Goal: Feedback & Contribution: Leave review/rating

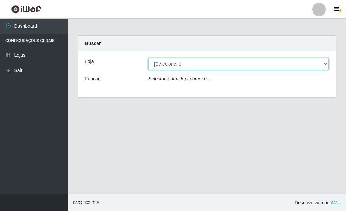
click at [323, 67] on select "[Selecione...] Bemais Supermercados - [GEOGRAPHIC_DATA]" at bounding box center [238, 64] width 180 height 12
select select "249"
click at [148, 58] on select "[Selecione...] Bemais Supermercados - [GEOGRAPHIC_DATA]" at bounding box center [238, 64] width 180 height 12
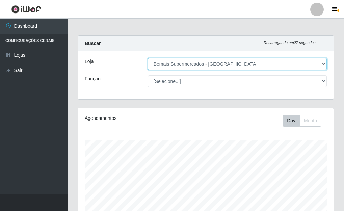
scroll to position [140, 256]
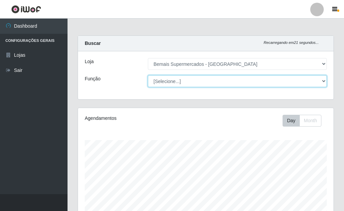
click at [326, 81] on select "[Selecione...] ASG ASG + ASG ++ Auxiliar de Depósito Auxiliar de Depósito + Aux…" at bounding box center [237, 81] width 179 height 12
click at [148, 75] on select "[Selecione...] ASG ASG + ASG ++ Auxiliar de Depósito Auxiliar de Depósito + Aux…" at bounding box center [237, 81] width 179 height 12
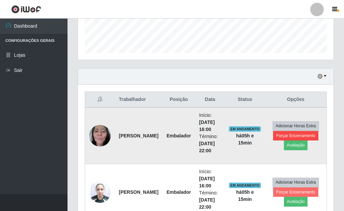
scroll to position [203, 0]
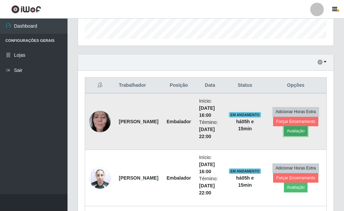
click at [299, 130] on button "Avaliação" at bounding box center [296, 130] width 24 height 9
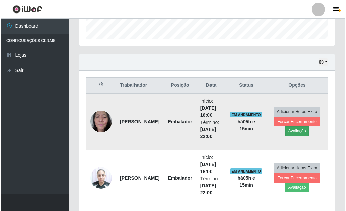
scroll to position [140, 252]
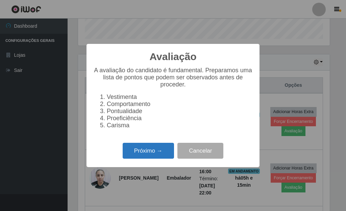
click at [160, 150] on button "Próximo →" at bounding box center [148, 151] width 51 height 16
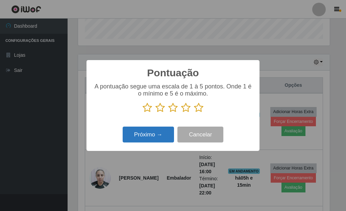
scroll to position [337698, 337587]
click at [200, 107] on icon at bounding box center [198, 108] width 9 height 10
click at [194, 113] on input "radio" at bounding box center [194, 113] width 0 height 0
click at [155, 131] on button "Próximo →" at bounding box center [148, 135] width 51 height 16
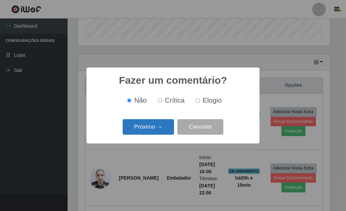
click at [154, 131] on button "Próximo →" at bounding box center [148, 127] width 51 height 16
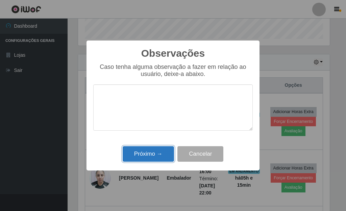
click at [157, 156] on button "Próximo →" at bounding box center [148, 154] width 51 height 16
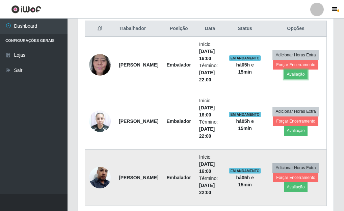
scroll to position [270, 0]
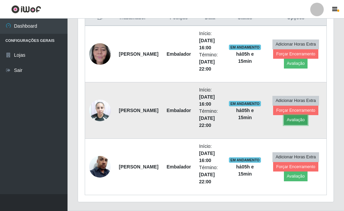
click at [296, 122] on button "Avaliação" at bounding box center [296, 119] width 24 height 9
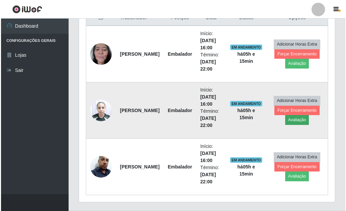
scroll to position [140, 252]
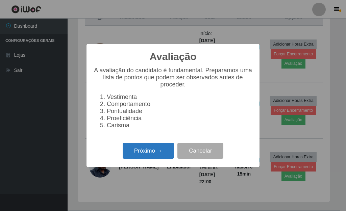
click at [155, 152] on button "Próximo →" at bounding box center [148, 151] width 51 height 16
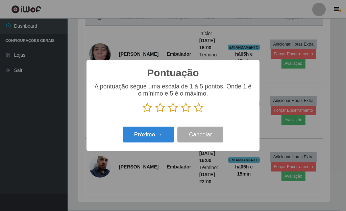
click at [198, 107] on icon at bounding box center [198, 108] width 9 height 10
click at [194, 113] on input "radio" at bounding box center [194, 113] width 0 height 0
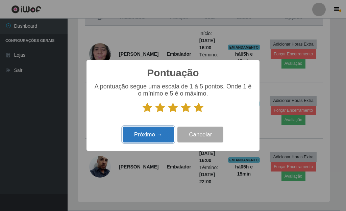
click at [149, 139] on button "Próximo →" at bounding box center [148, 135] width 51 height 16
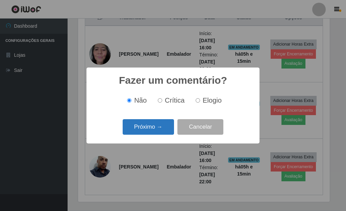
click at [155, 131] on button "Próximo →" at bounding box center [148, 127] width 51 height 16
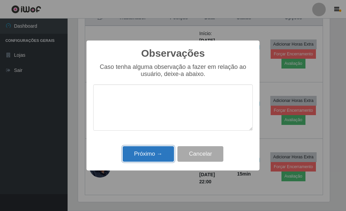
click at [154, 149] on button "Próximo →" at bounding box center [148, 154] width 51 height 16
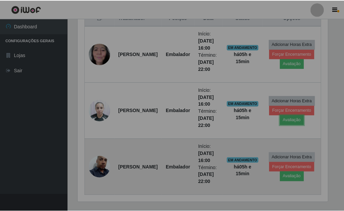
scroll to position [140, 256]
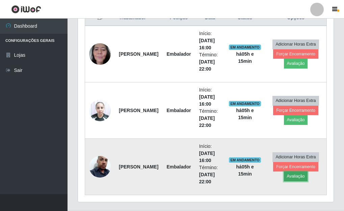
click at [298, 176] on button "Avaliação" at bounding box center [296, 176] width 24 height 9
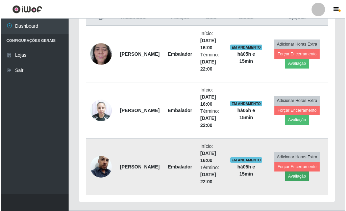
scroll to position [140, 252]
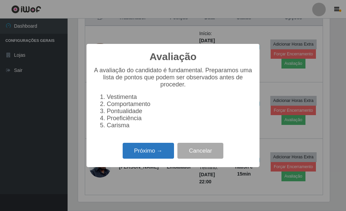
click at [146, 153] on button "Próximo →" at bounding box center [148, 151] width 51 height 16
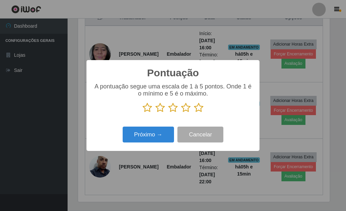
click at [198, 107] on icon at bounding box center [198, 108] width 9 height 10
click at [194, 113] on input "radio" at bounding box center [194, 113] width 0 height 0
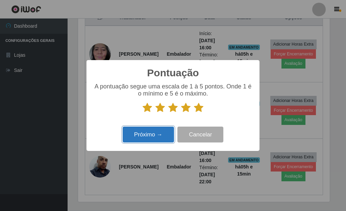
click at [160, 131] on button "Próximo →" at bounding box center [148, 135] width 51 height 16
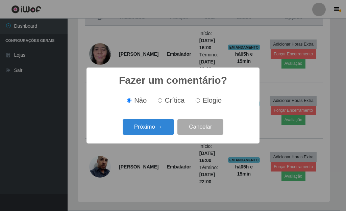
click at [160, 131] on button "Próximo →" at bounding box center [148, 127] width 51 height 16
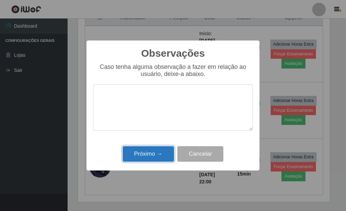
click at [155, 152] on button "Próximo →" at bounding box center [148, 154] width 51 height 16
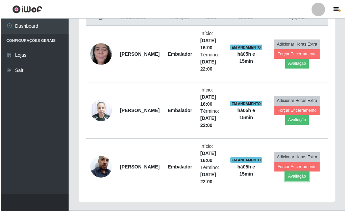
scroll to position [140, 256]
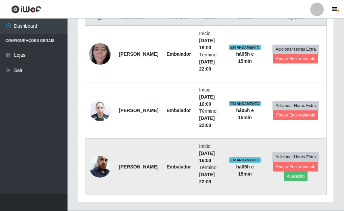
drag, startPoint x: 292, startPoint y: 179, endPoint x: 225, endPoint y: 183, distance: 67.4
click at [225, 184] on td "Início: [DATE] 16:00 Término: [DATE] 22:00" at bounding box center [210, 167] width 30 height 56
click at [293, 178] on button "Avaliação" at bounding box center [296, 176] width 24 height 9
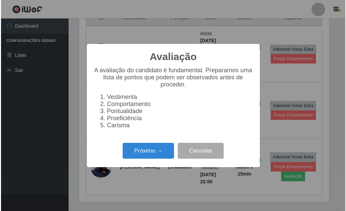
scroll to position [140, 252]
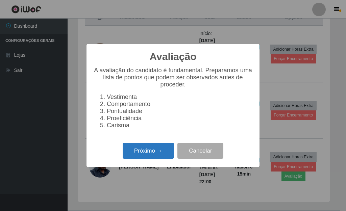
click at [150, 151] on button "Próximo →" at bounding box center [148, 151] width 51 height 16
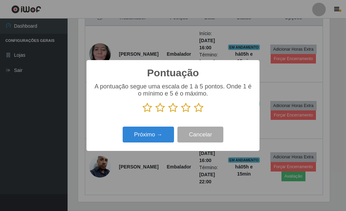
scroll to position [337698, 337587]
click at [200, 109] on icon at bounding box center [198, 108] width 9 height 10
click at [194, 113] on input "radio" at bounding box center [194, 113] width 0 height 0
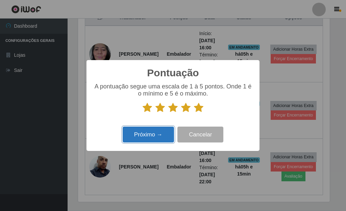
click at [166, 128] on button "Próximo →" at bounding box center [148, 135] width 51 height 16
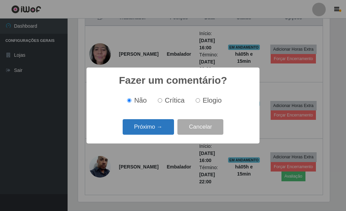
click at [162, 129] on button "Próximo →" at bounding box center [148, 127] width 51 height 16
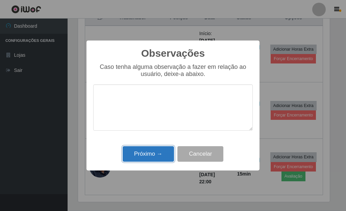
click at [164, 155] on button "Próximo →" at bounding box center [148, 154] width 51 height 16
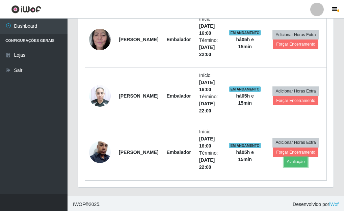
scroll to position [286, 0]
